Goal: Use online tool/utility: Utilize a website feature to perform a specific function

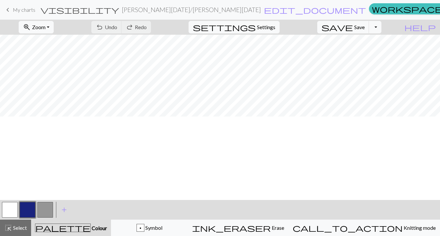
scroll to position [0, 0]
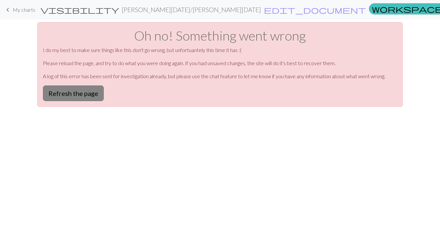
click at [77, 94] on button "Refresh the page" at bounding box center [73, 93] width 61 height 16
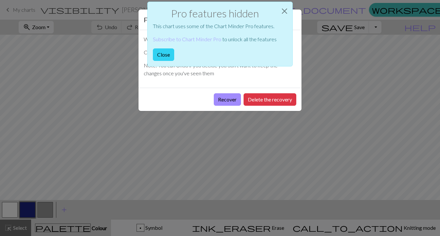
click at [163, 53] on button "Close" at bounding box center [163, 54] width 21 height 12
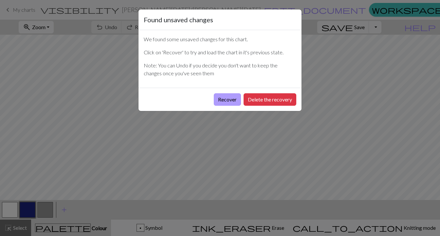
click at [226, 100] on button "Recover" at bounding box center [227, 99] width 27 height 12
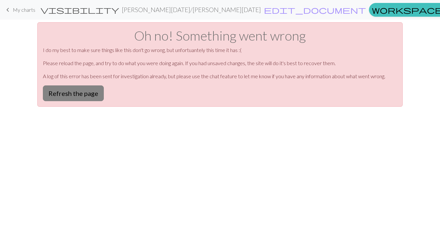
click at [90, 92] on button "Refresh the page" at bounding box center [73, 93] width 61 height 16
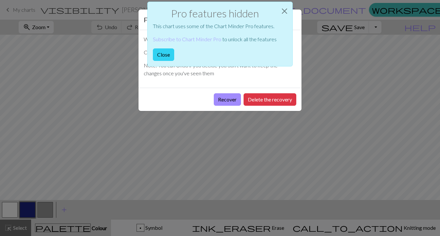
click at [163, 52] on button "Close" at bounding box center [163, 54] width 21 height 12
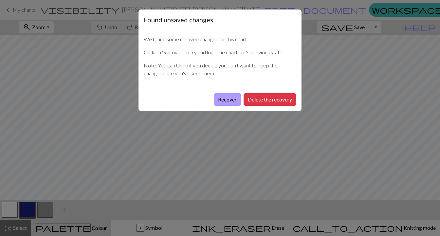
click at [225, 100] on button "Recover" at bounding box center [227, 99] width 27 height 12
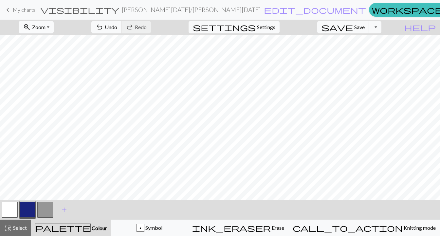
click at [45, 27] on span "Zoom" at bounding box center [38, 27] width 13 height 6
click at [48, 75] on button "50%" at bounding box center [45, 78] width 52 height 10
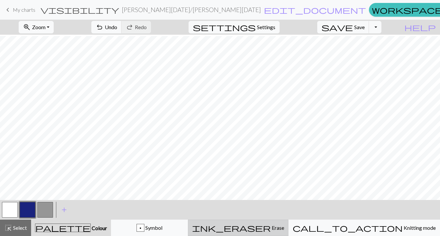
scroll to position [159, 0]
